Goal: Task Accomplishment & Management: Use online tool/utility

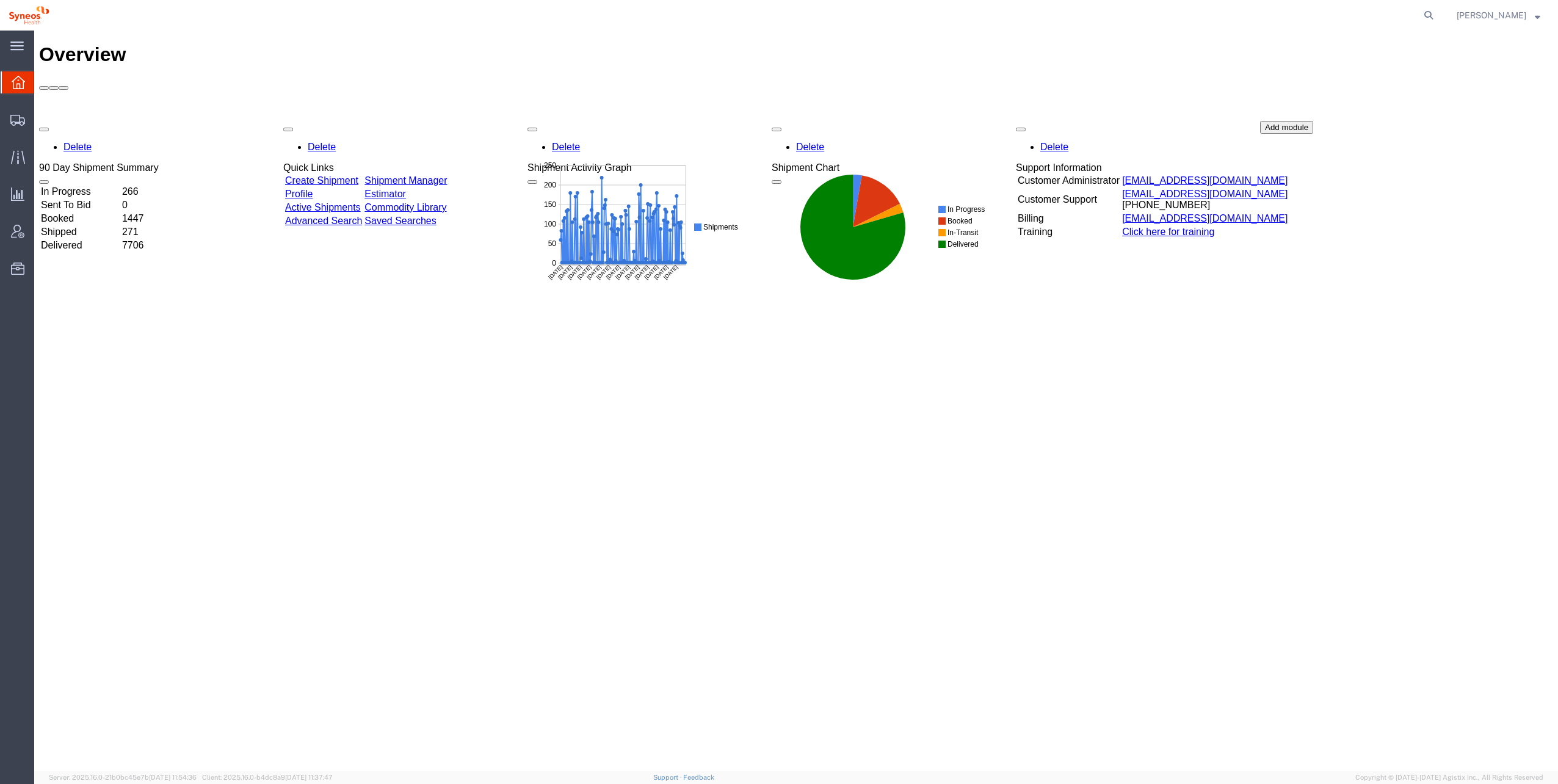
click at [776, 18] on agx-global-search at bounding box center [1244, 15] width 391 height 30
click at [776, 15] on agx-global-search at bounding box center [1244, 15] width 391 height 30
click at [776, 15] on icon at bounding box center [1428, 15] width 17 height 17
click at [776, 19] on input "search" at bounding box center [1235, 15] width 371 height 29
paste input "56509251"
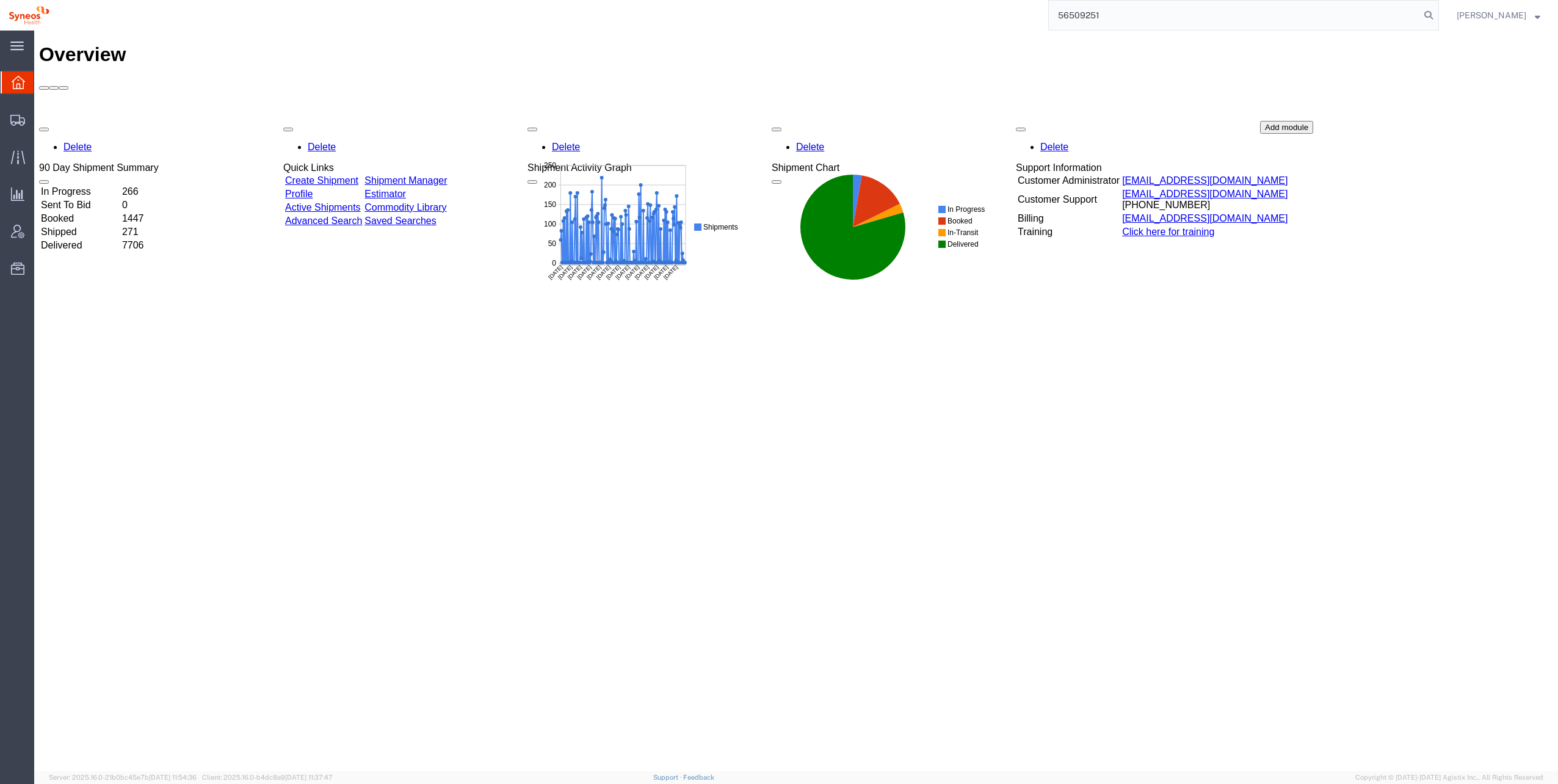
type input "56509251"
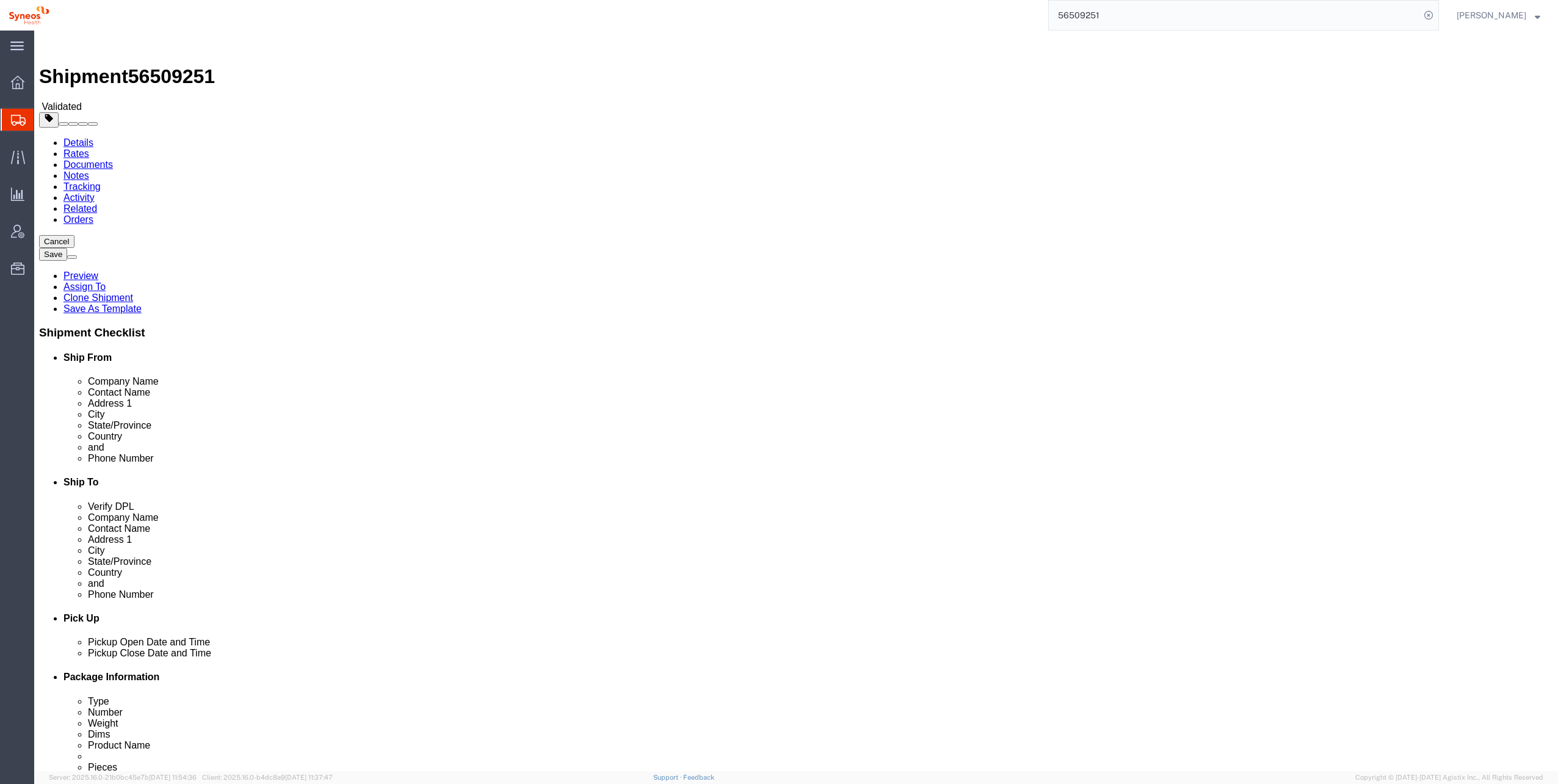
select select "48954"
select select
click div "[DATE] 9:00 AM"
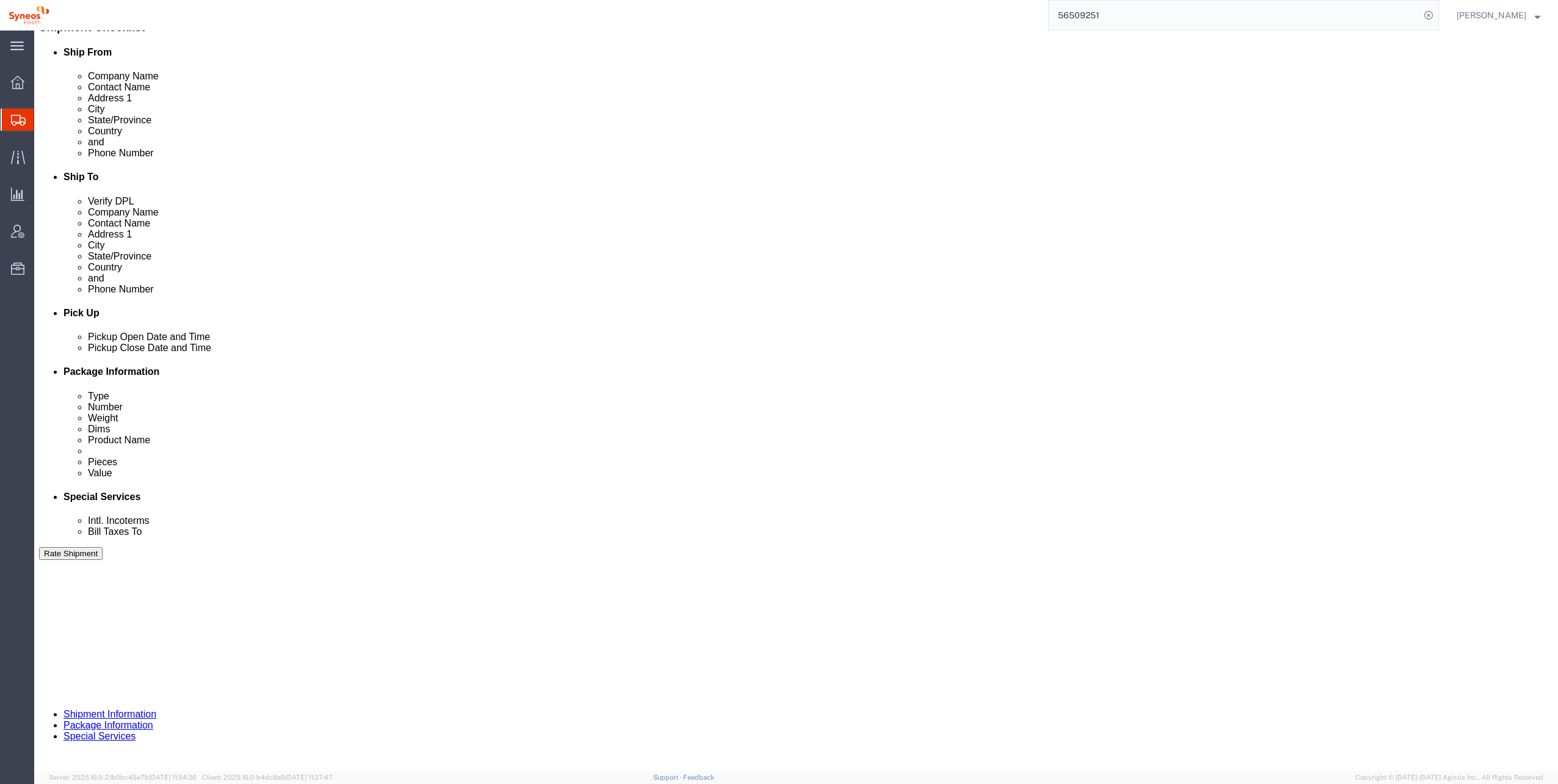
click button "Apply"
click icon
drag, startPoint x: 494, startPoint y: 335, endPoint x: 473, endPoint y: 336, distance: 21.0
click div "Pickup Start Date Pickup Start Time Pickup Open Date and Time [DATE] 9:00 AM Pi…"
drag, startPoint x: 417, startPoint y: 327, endPoint x: 388, endPoint y: 323, distance: 29.3
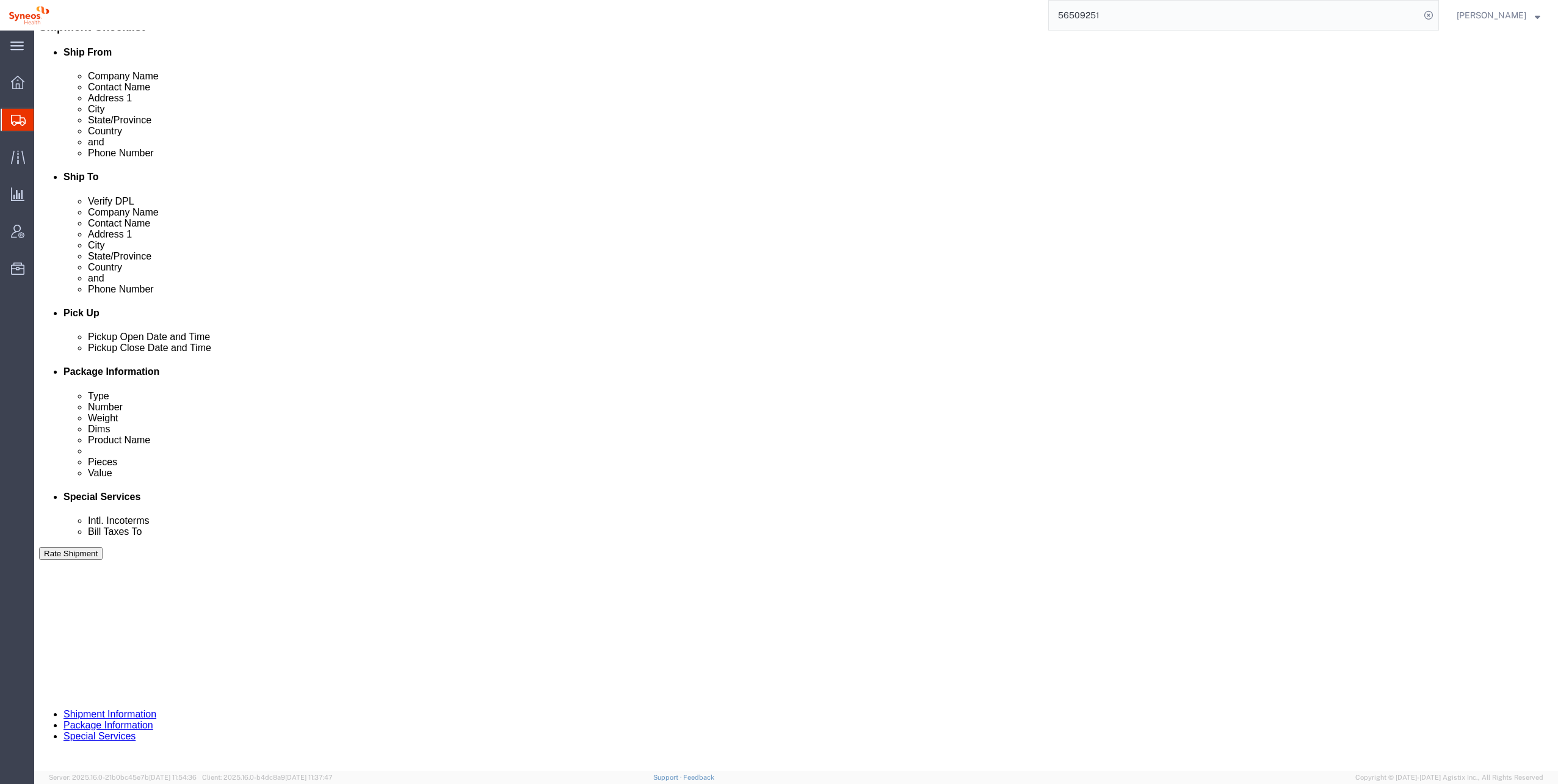
click div
click input "10:00 AM"
click input "04:00 AM"
type input "4:00 PM"
click button "Apply"
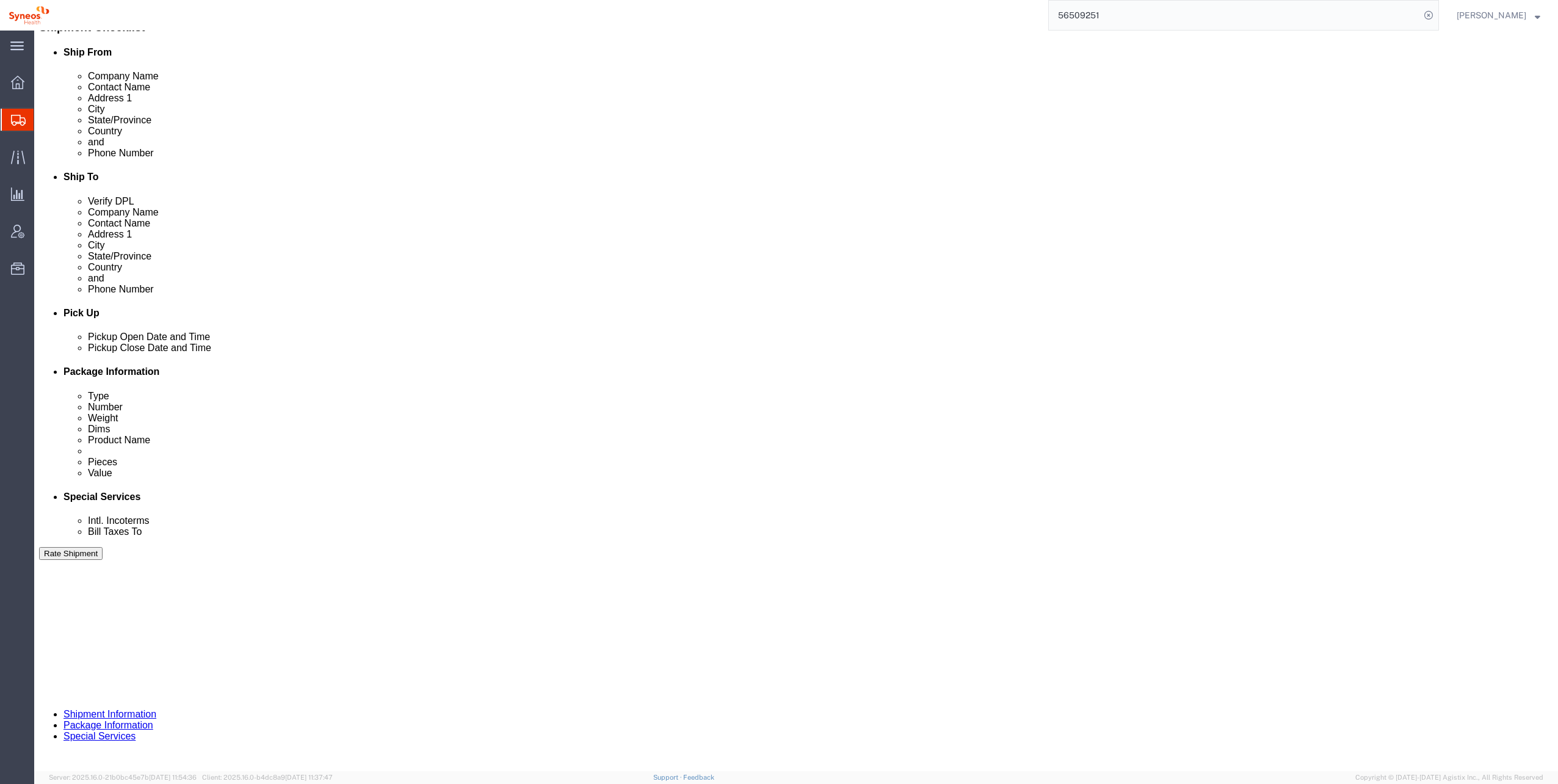
click button "Rate Shipment"
